Goal: Obtain resource: Download file/media

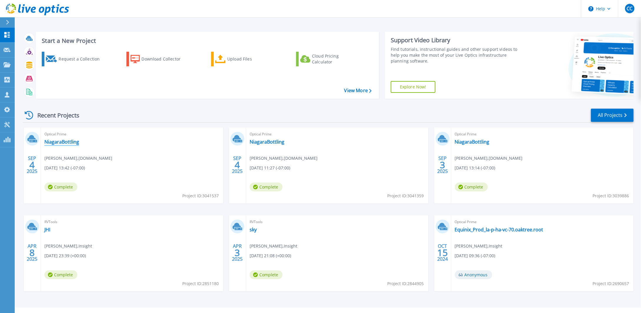
click at [65, 141] on link "NiagaraBottling" at bounding box center [61, 142] width 35 height 6
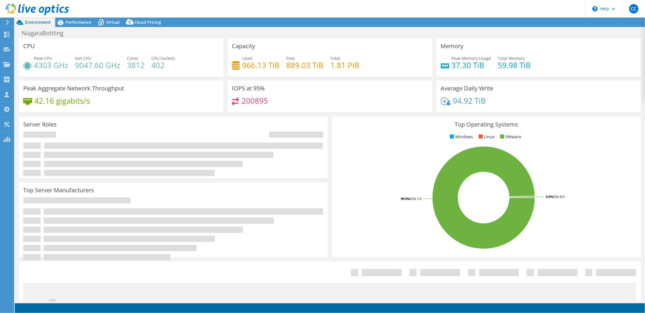
select select "USD"
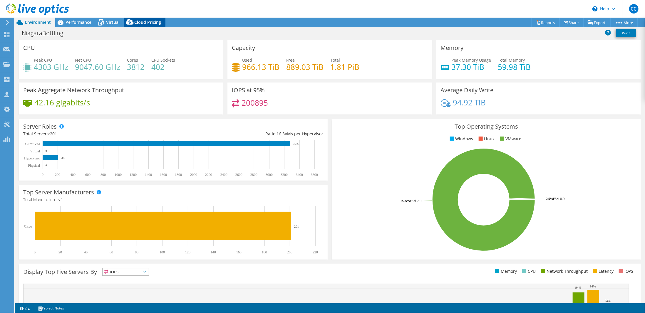
click at [151, 22] on span "Cloud Pricing" at bounding box center [147, 22] width 27 height 6
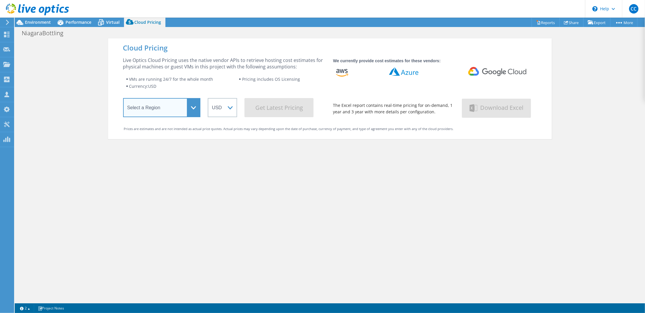
click at [192, 108] on select "Select a Region [GEOGRAPHIC_DATA] ([GEOGRAPHIC_DATA]) [GEOGRAPHIC_DATA] ([GEOGR…" at bounding box center [162, 107] width 78 height 19
select select "USWest"
click at [123, 99] on select "Select a Region [GEOGRAPHIC_DATA] ([GEOGRAPHIC_DATA]) [GEOGRAPHIC_DATA] ([GEOGR…" at bounding box center [162, 107] width 78 height 19
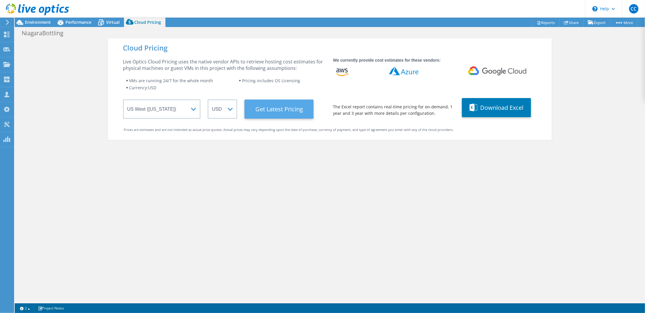
click at [283, 113] on Latest "Get Latest Pricing" at bounding box center [279, 109] width 69 height 19
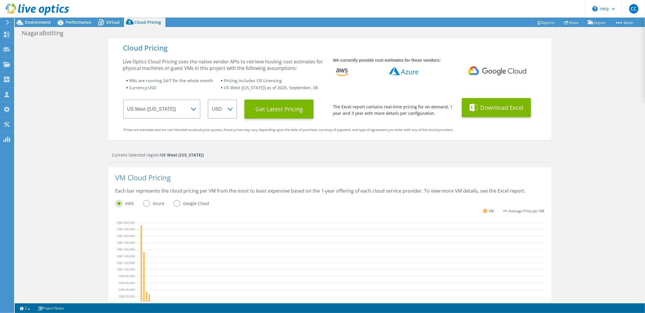
click at [508, 108] on button "Download Excel" at bounding box center [496, 107] width 69 height 19
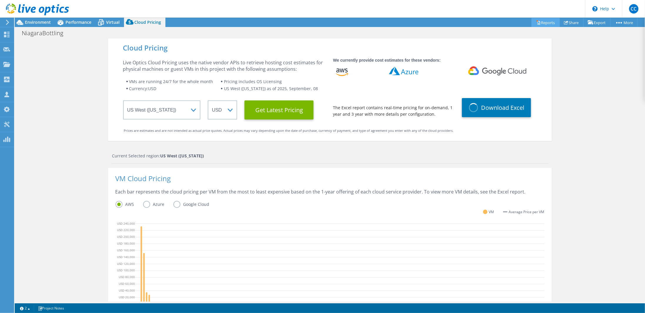
click at [540, 26] on link "Reports" at bounding box center [546, 22] width 28 height 9
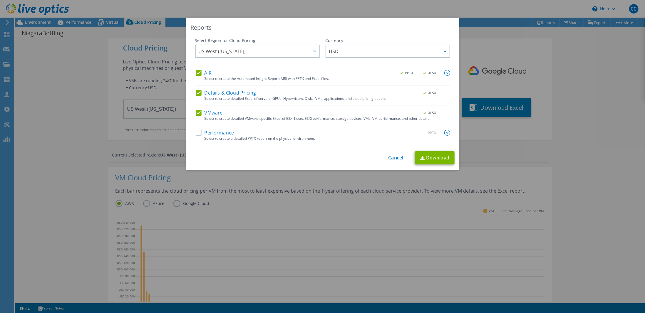
click at [197, 132] on label "Performance" at bounding box center [215, 133] width 39 height 6
click at [0, 0] on input "Performance" at bounding box center [0, 0] width 0 height 0
click at [436, 160] on link "Download" at bounding box center [434, 157] width 39 height 13
click at [576, 162] on div "Reports Select Region for Cloud Pricing Asia Pacific ([GEOGRAPHIC_DATA]) [GEOGR…" at bounding box center [322, 157] width 645 height 278
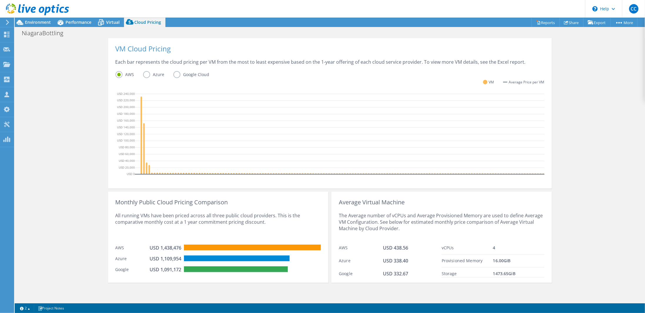
scroll to position [133, 0]
